Goal: Navigation & Orientation: Find specific page/section

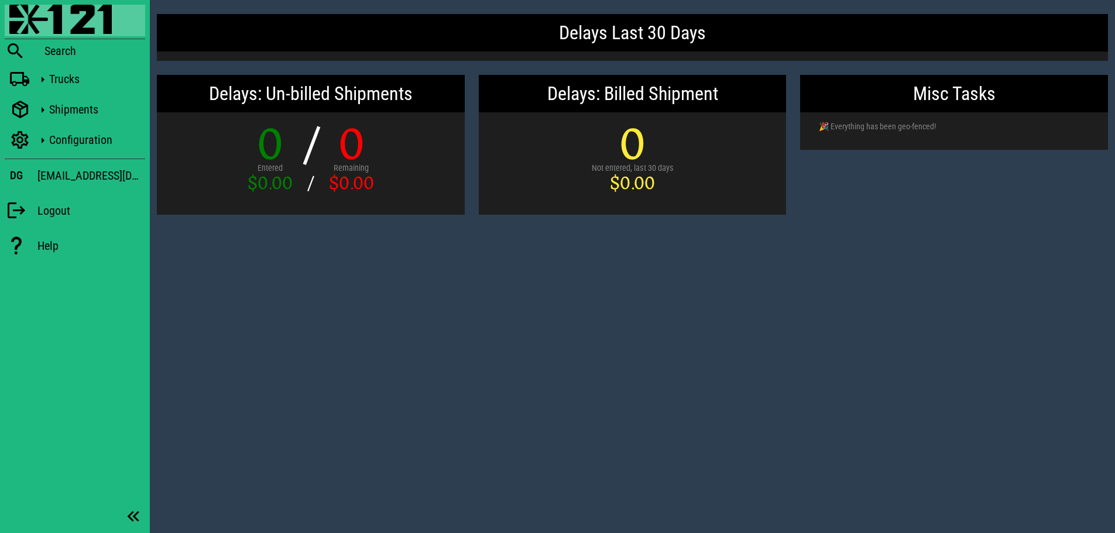
click at [802, 393] on div "Delays Last 30 Days Delays: Un-billed Shipments 0 Entered $0.00 / / 0 Remaining…" at bounding box center [632, 266] width 965 height 533
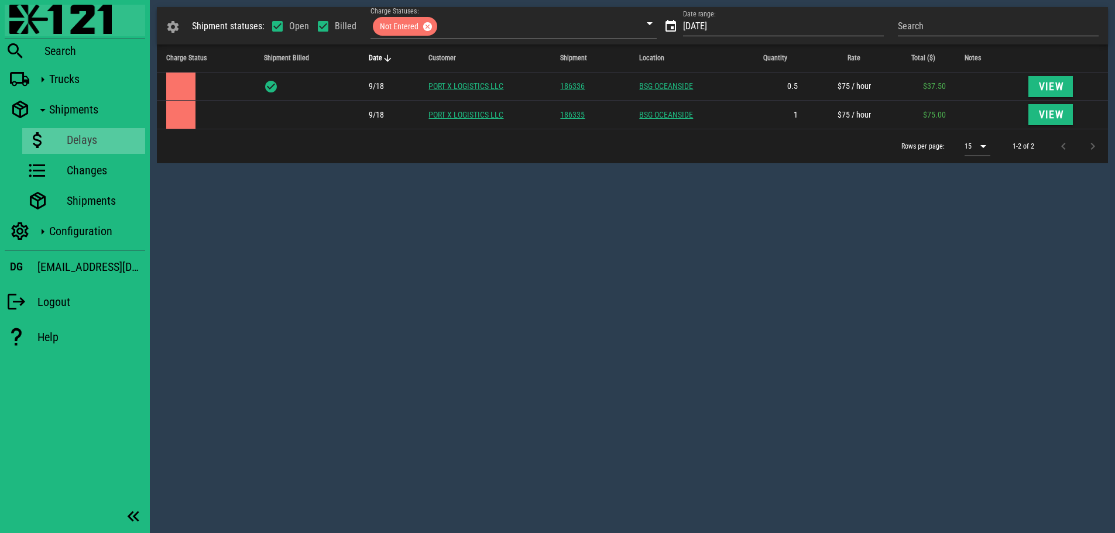
click at [71, 15] on img at bounding box center [60, 19] width 102 height 29
